Goal: Navigation & Orientation: Find specific page/section

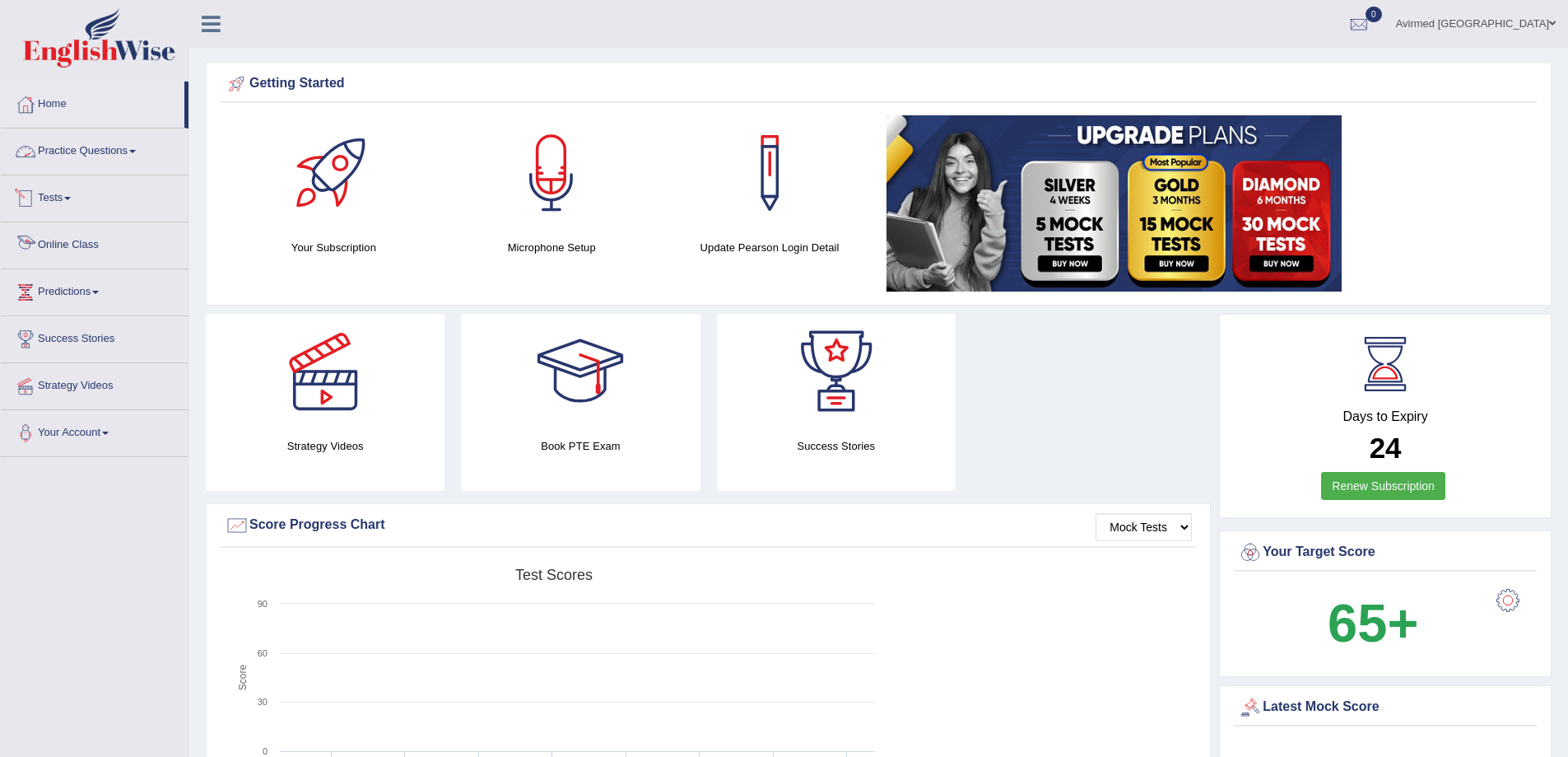
click at [75, 238] on link "Online Class" at bounding box center [94, 243] width 188 height 41
